Goal: Task Accomplishment & Management: Complete application form

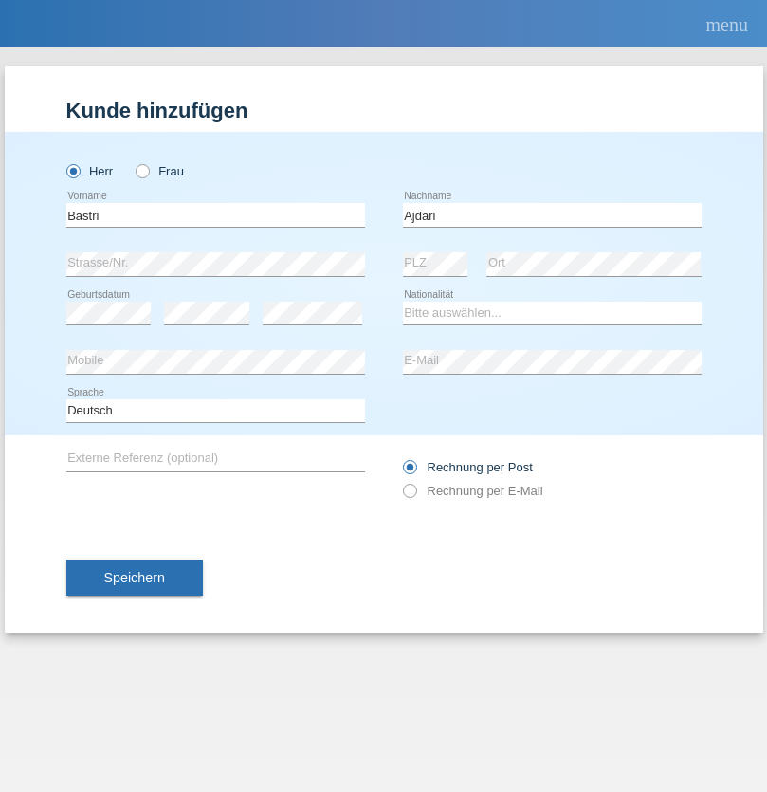
type input "Ajdari"
select select "MK"
select select "C"
select select "01"
select select "02"
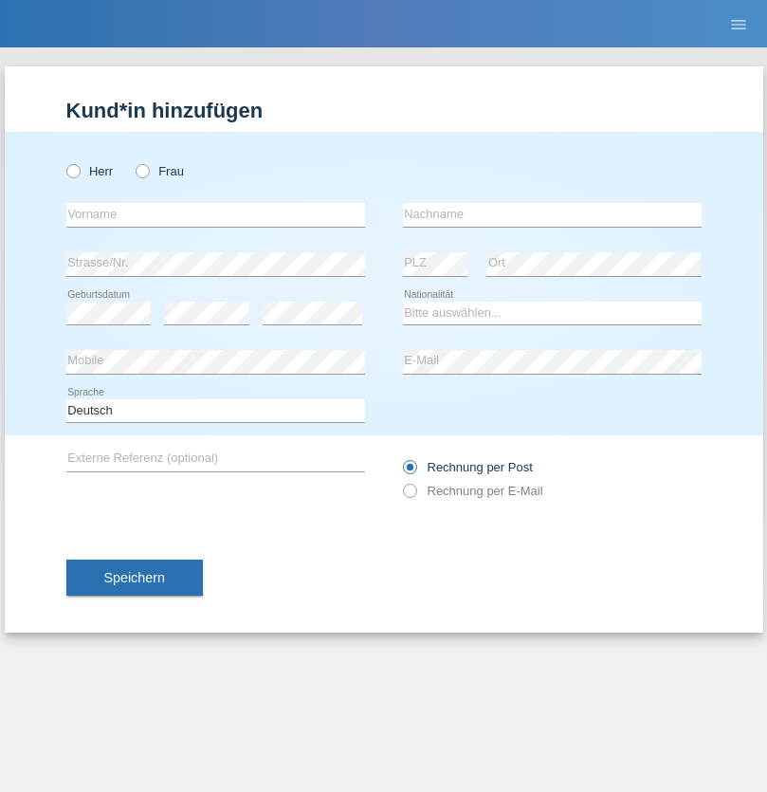
radio input "true"
click at [215, 214] on input "text" at bounding box center [215, 215] width 299 height 24
type input "[PERSON_NAME]"
click at [552, 214] on input "text" at bounding box center [552, 215] width 299 height 24
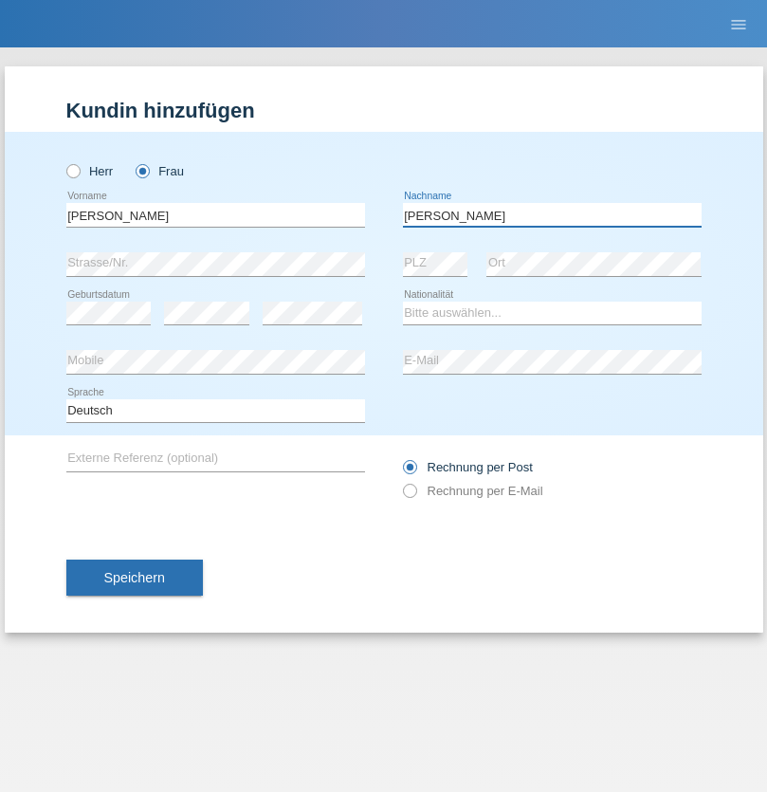
type input "Edward"
select select "CH"
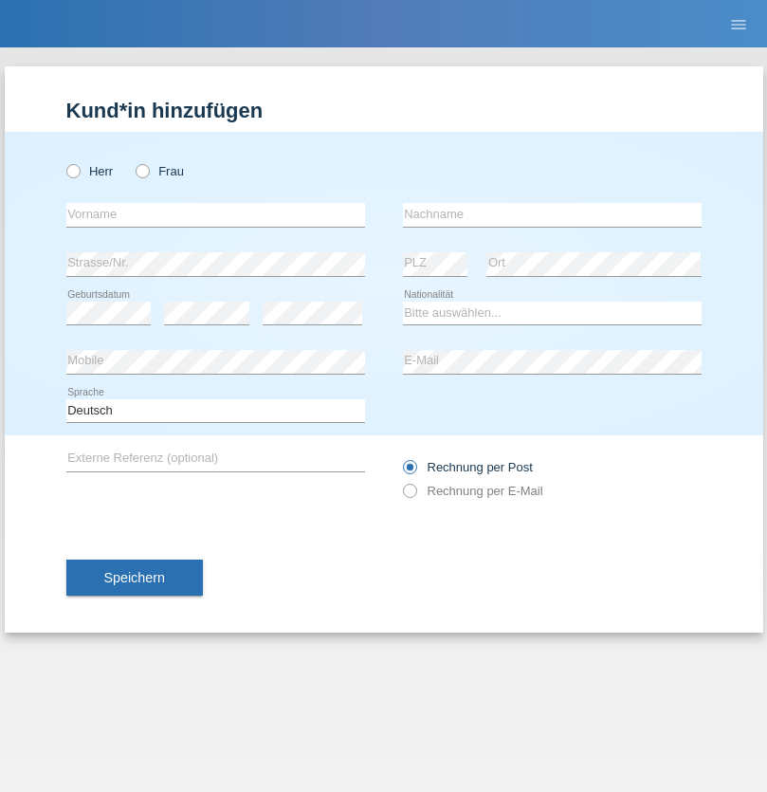
radio input "true"
click at [215, 214] on input "text" at bounding box center [215, 215] width 299 height 24
type input "Luca"
click at [552, 214] on input "text" at bounding box center [552, 215] width 299 height 24
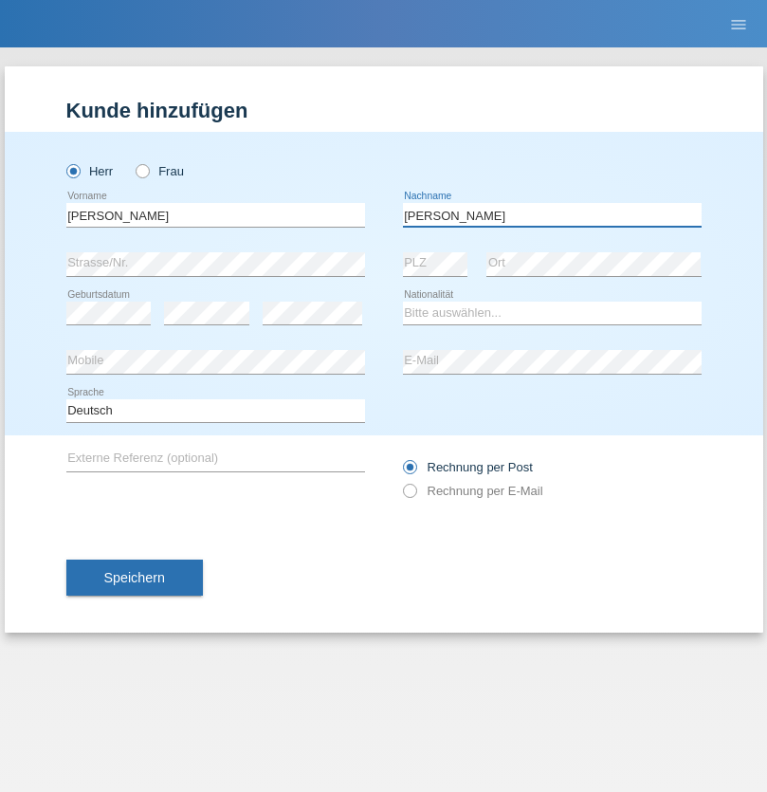
type input "Meier"
select select "CH"
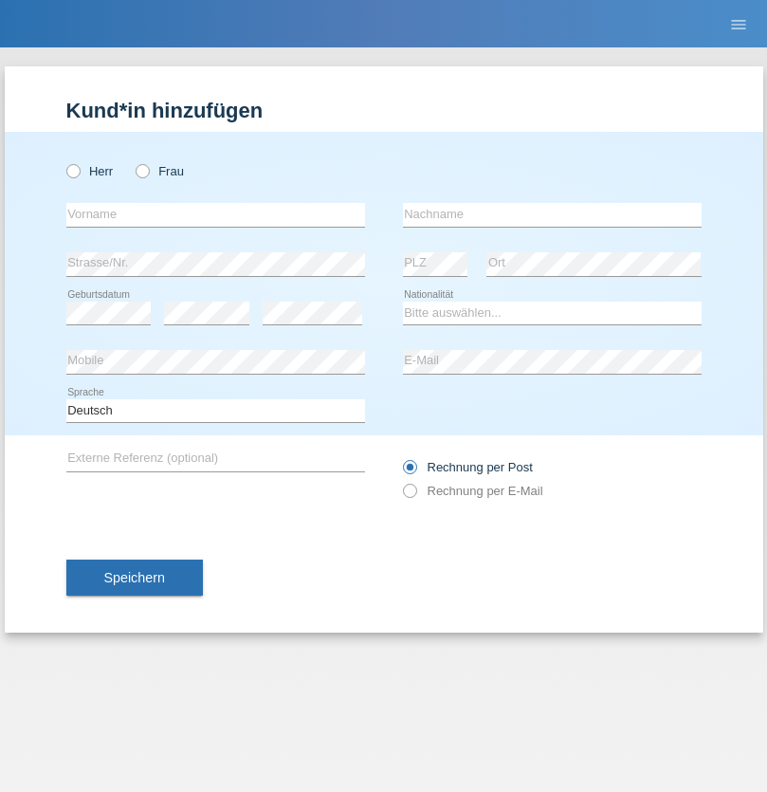
radio input "true"
click at [215, 214] on input "text" at bounding box center [215, 215] width 299 height 24
type input "Alban"
click at [552, 214] on input "text" at bounding box center [552, 215] width 299 height 24
type input "Selmonaj"
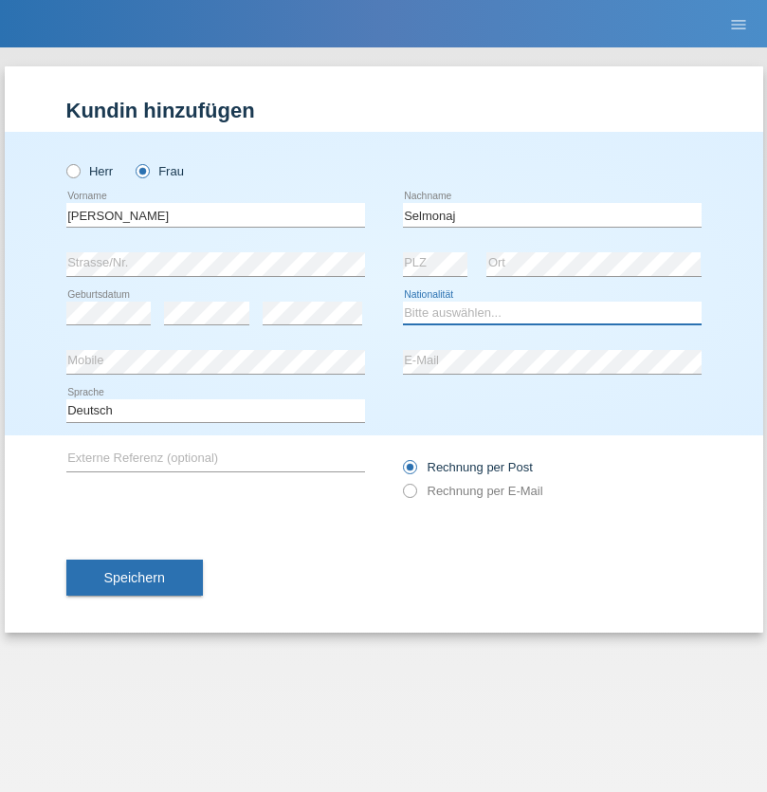
select select "CH"
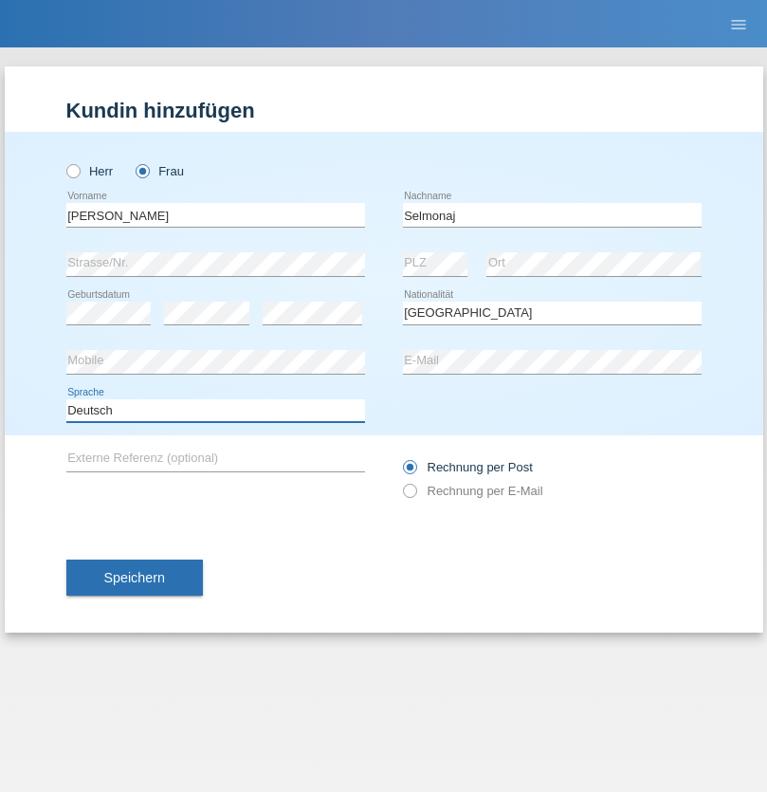
select select "en"
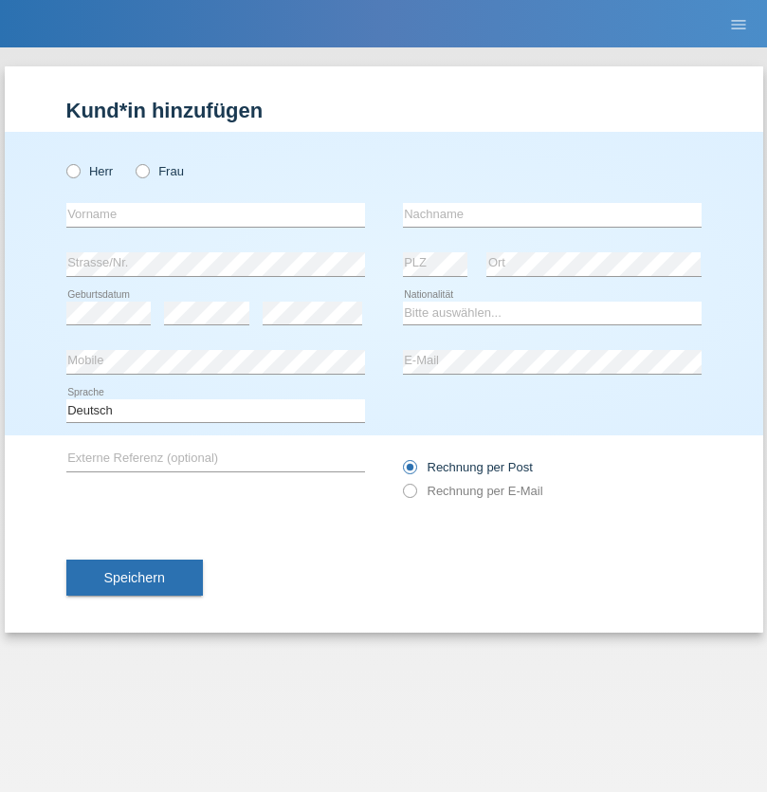
radio input "true"
click at [215, 214] on input "text" at bounding box center [215, 215] width 299 height 24
type input "Jens"
click at [552, 214] on input "text" at bounding box center [552, 215] width 299 height 24
type input "Mehlhorn"
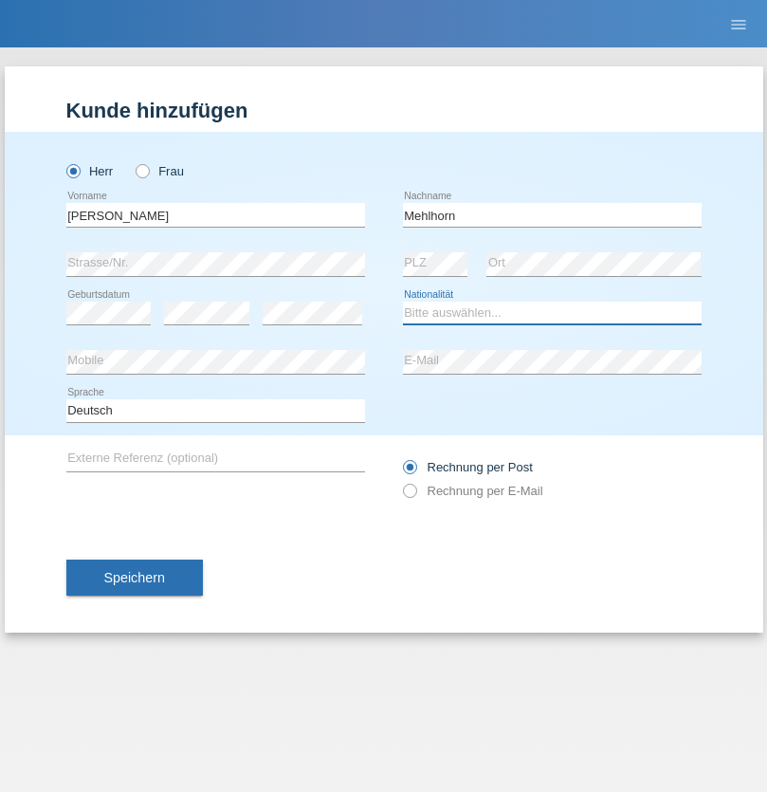
select select "CH"
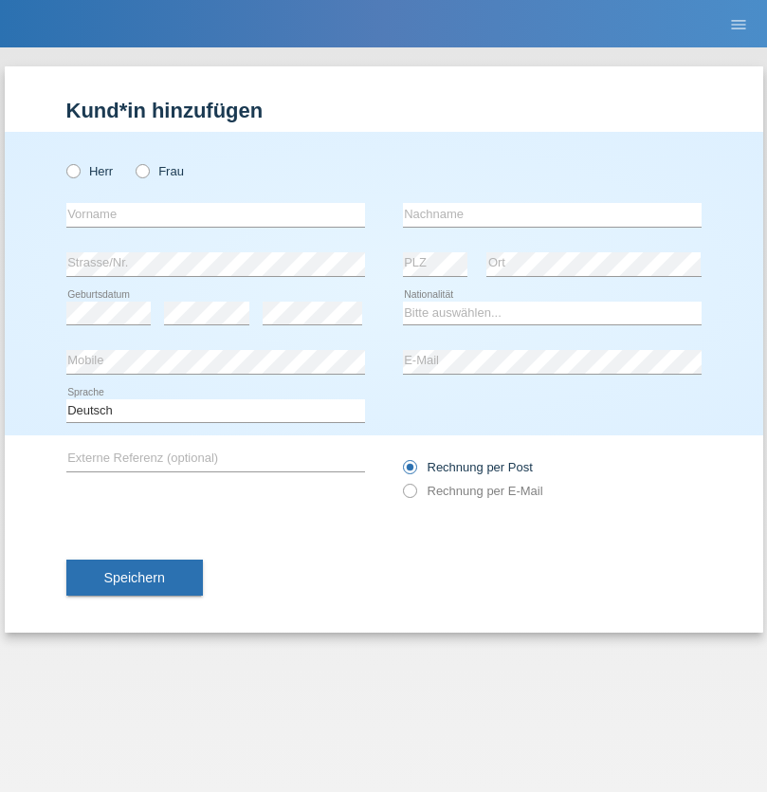
radio input "true"
click at [215, 214] on input "text" at bounding box center [215, 215] width 299 height 24
type input "[PERSON_NAME]"
click at [552, 214] on input "text" at bounding box center [552, 215] width 299 height 24
type input "Papuc"
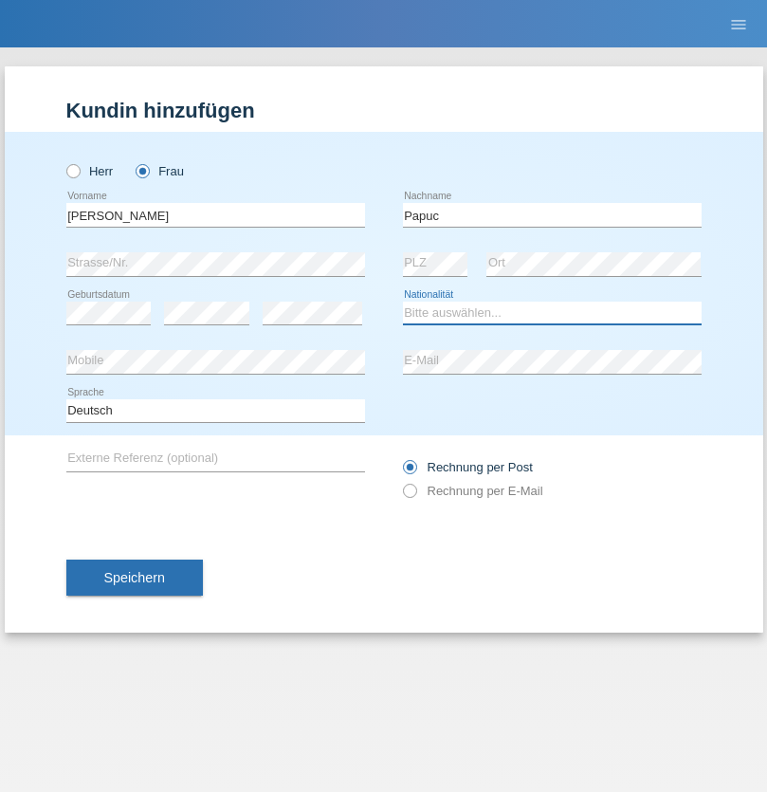
select select "RO"
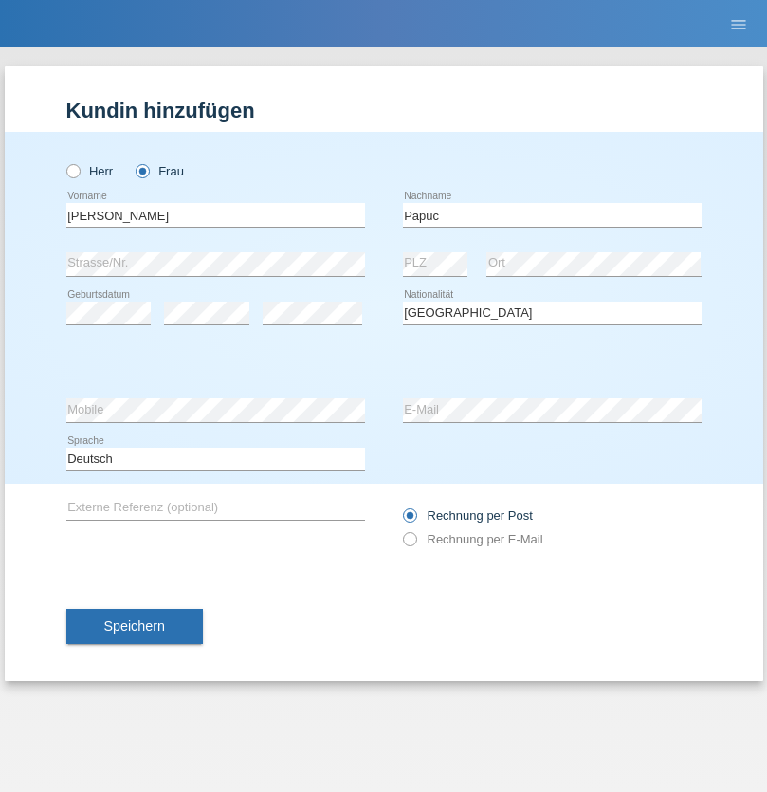
select select "C"
select select "30"
select select "07"
select select "2019"
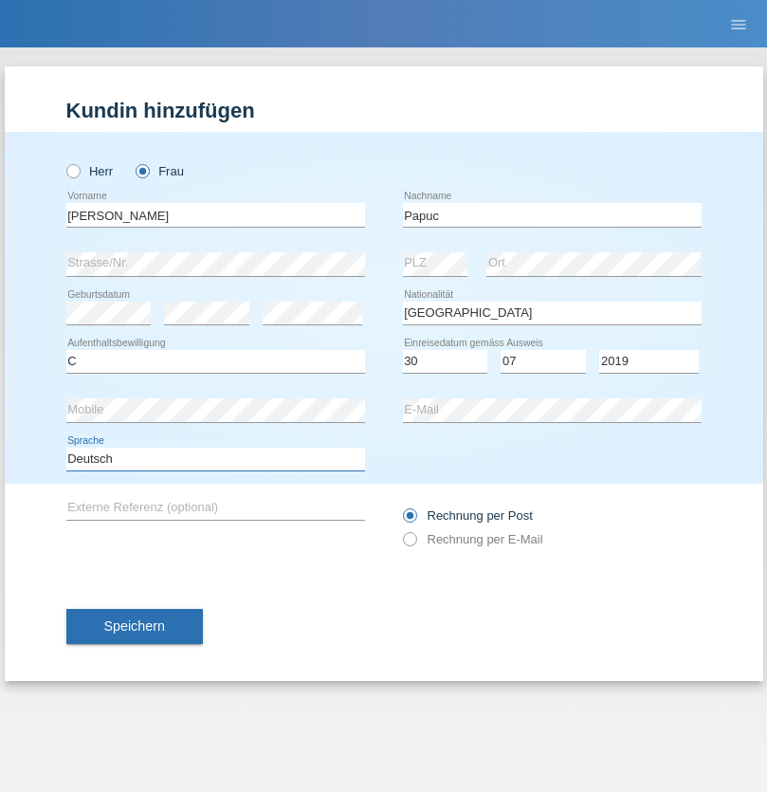
select select "en"
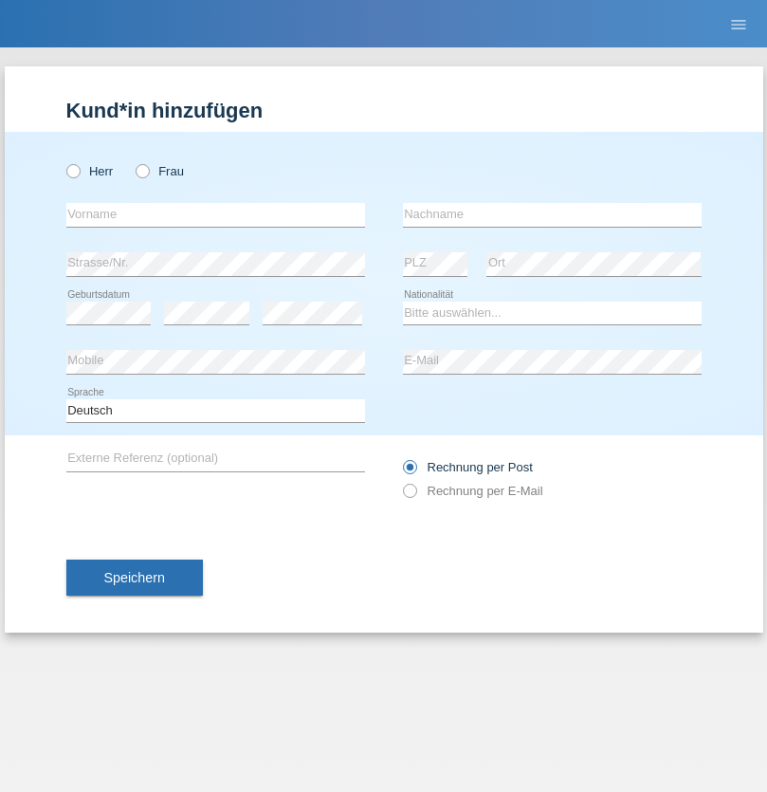
radio input "true"
click at [215, 214] on input "text" at bounding box center [215, 215] width 299 height 24
type input "Dikbaş"
click at [552, 214] on input "text" at bounding box center [552, 215] width 299 height 24
type input "Nuray"
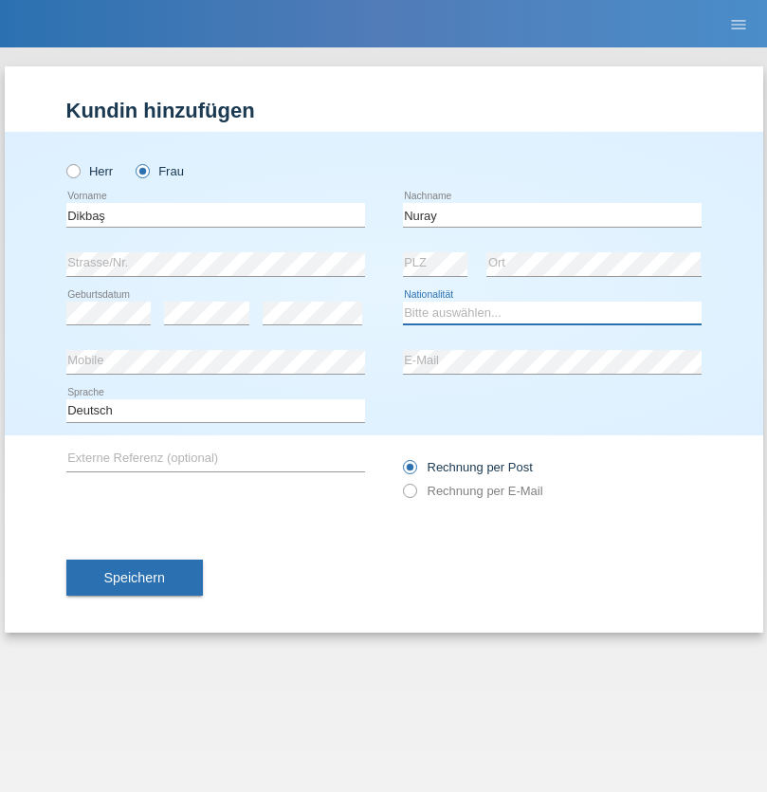
select select "TR"
select select "C"
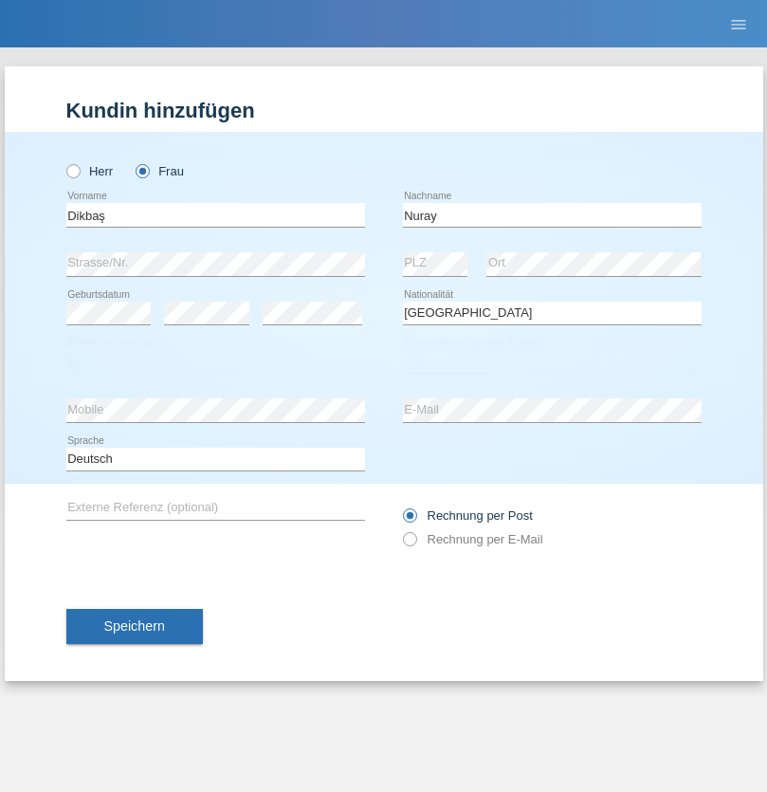
select select "09"
select select "11"
select select "1994"
